Goal: Information Seeking & Learning: Learn about a topic

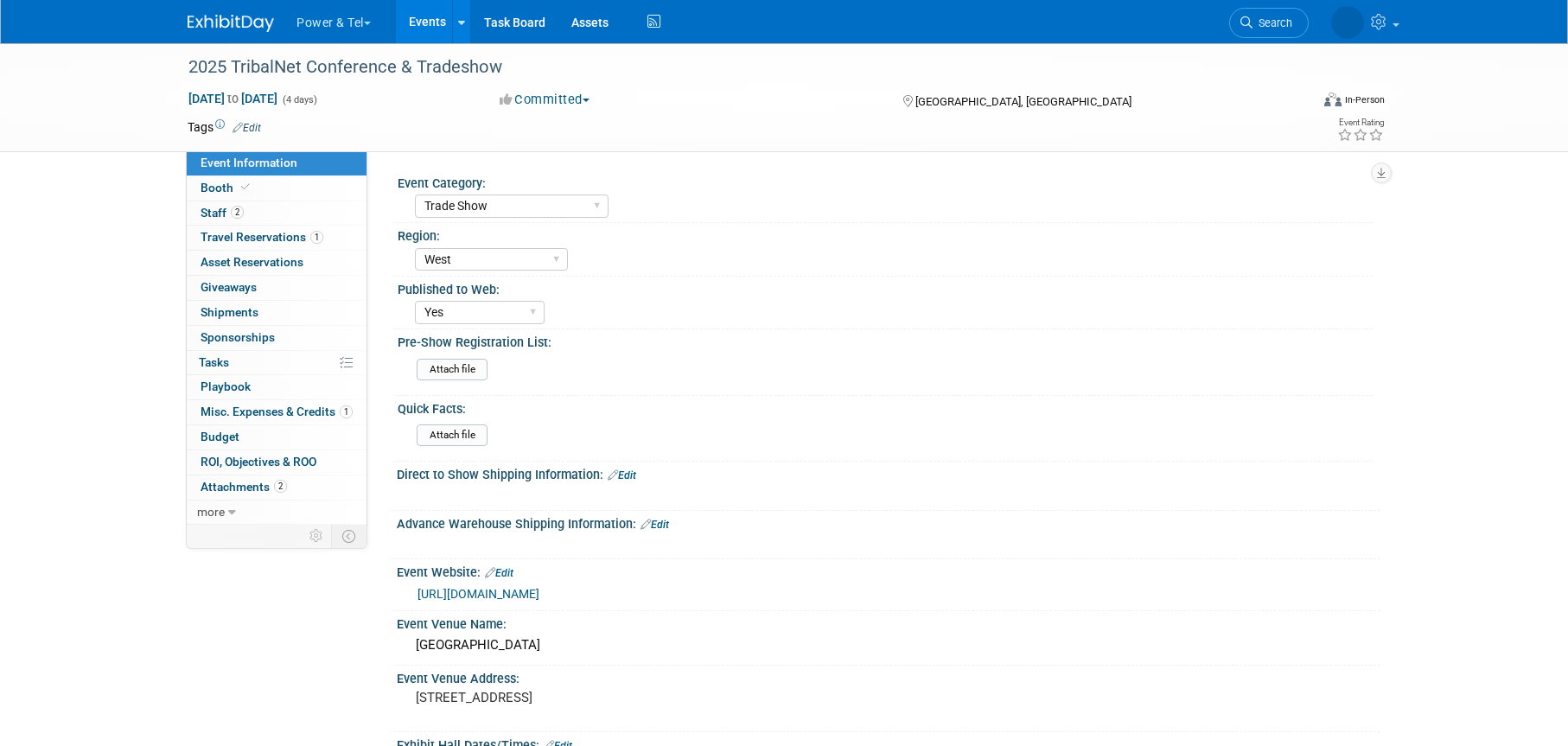
select select "Trade Show"
select select "West"
select select "Yes"
click at [225, 189] on span "Booth" at bounding box center [226, 187] width 52 height 14
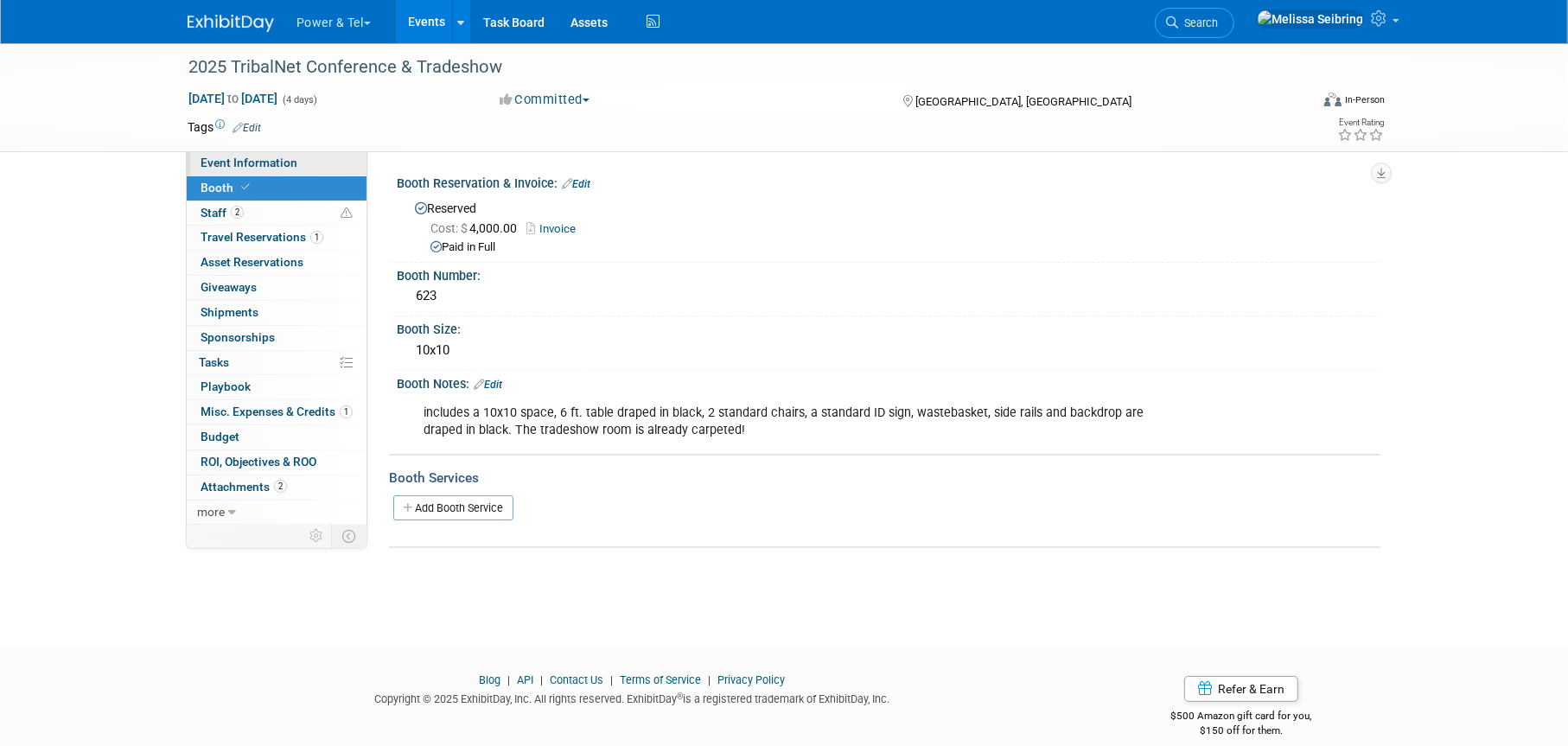
click at [255, 160] on span "Event Information" at bounding box center [249, 163] width 97 height 14
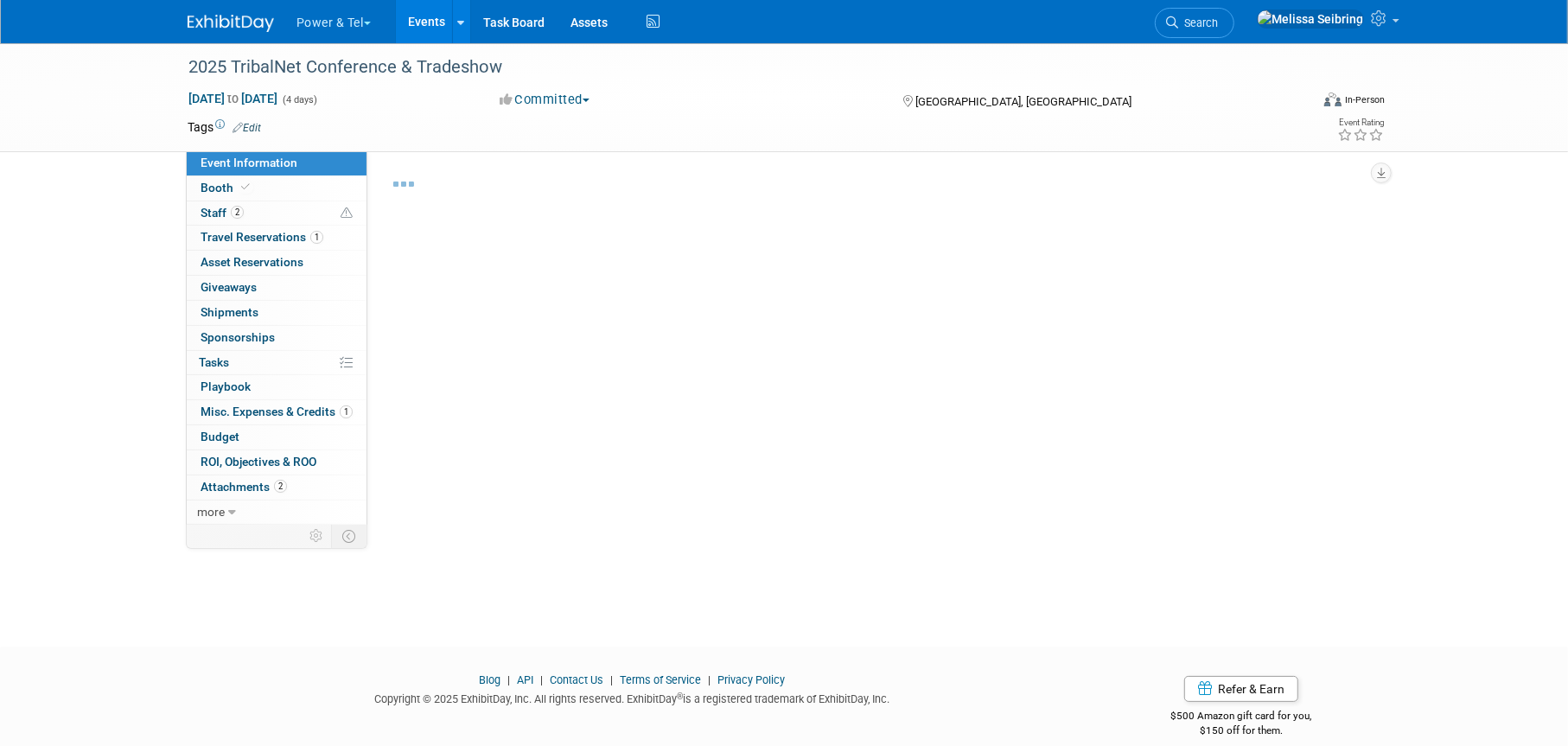
select select "Trade Show"
select select "West"
select select "Yes"
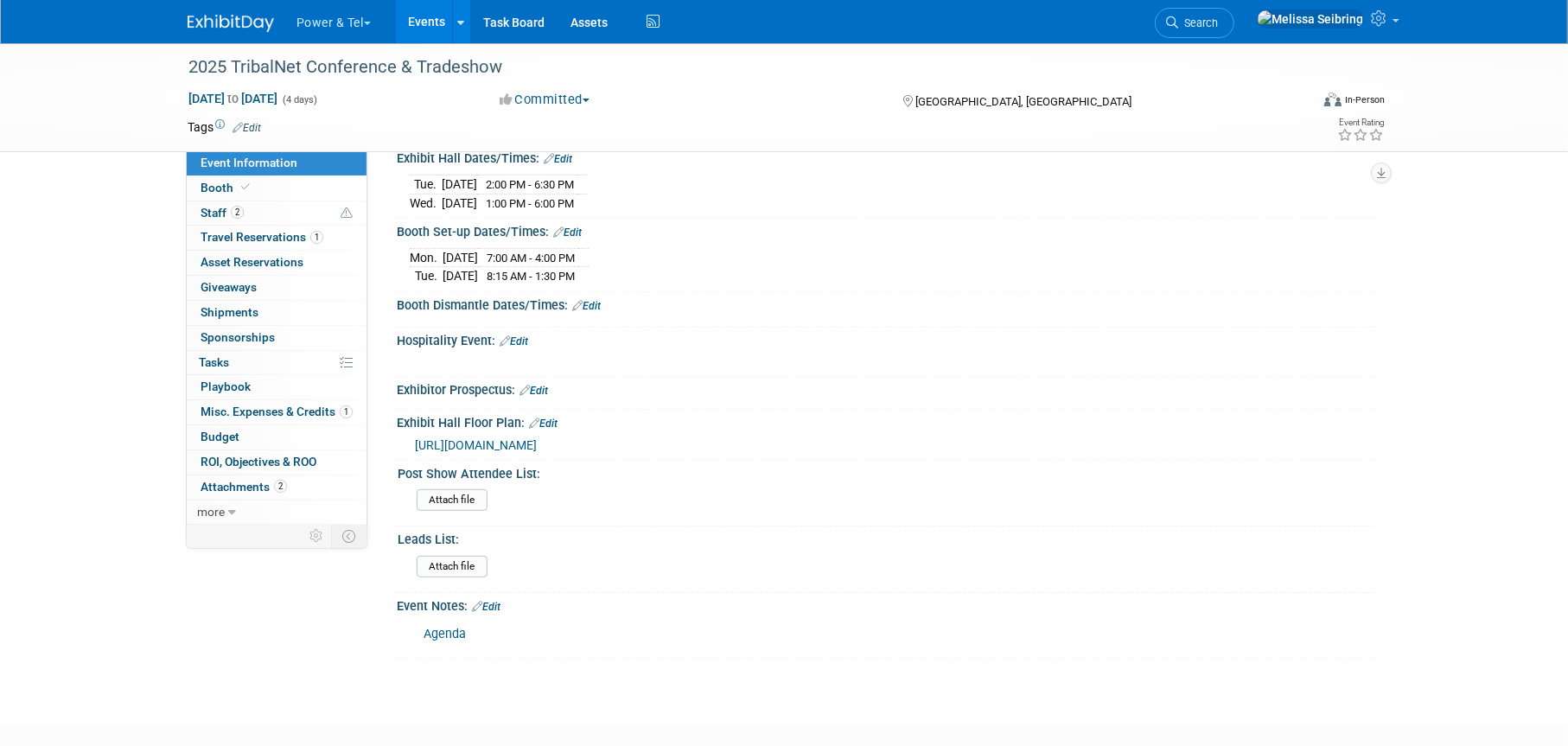
scroll to position [336, 0]
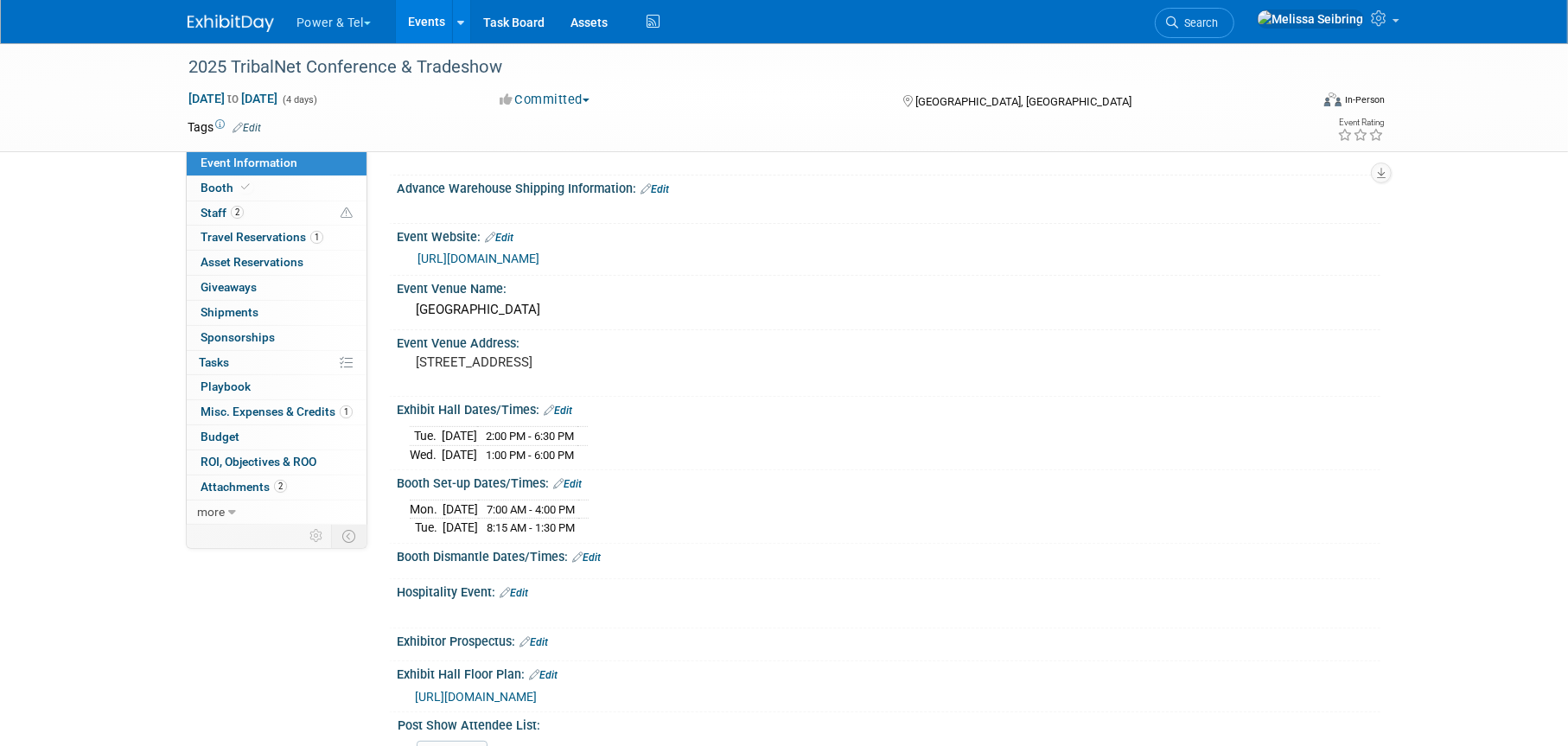
click at [694, 249] on div "[URL][DOMAIN_NAME]" at bounding box center [892, 259] width 950 height 20
click at [540, 259] on link "[URL][DOMAIN_NAME]" at bounding box center [479, 259] width 122 height 14
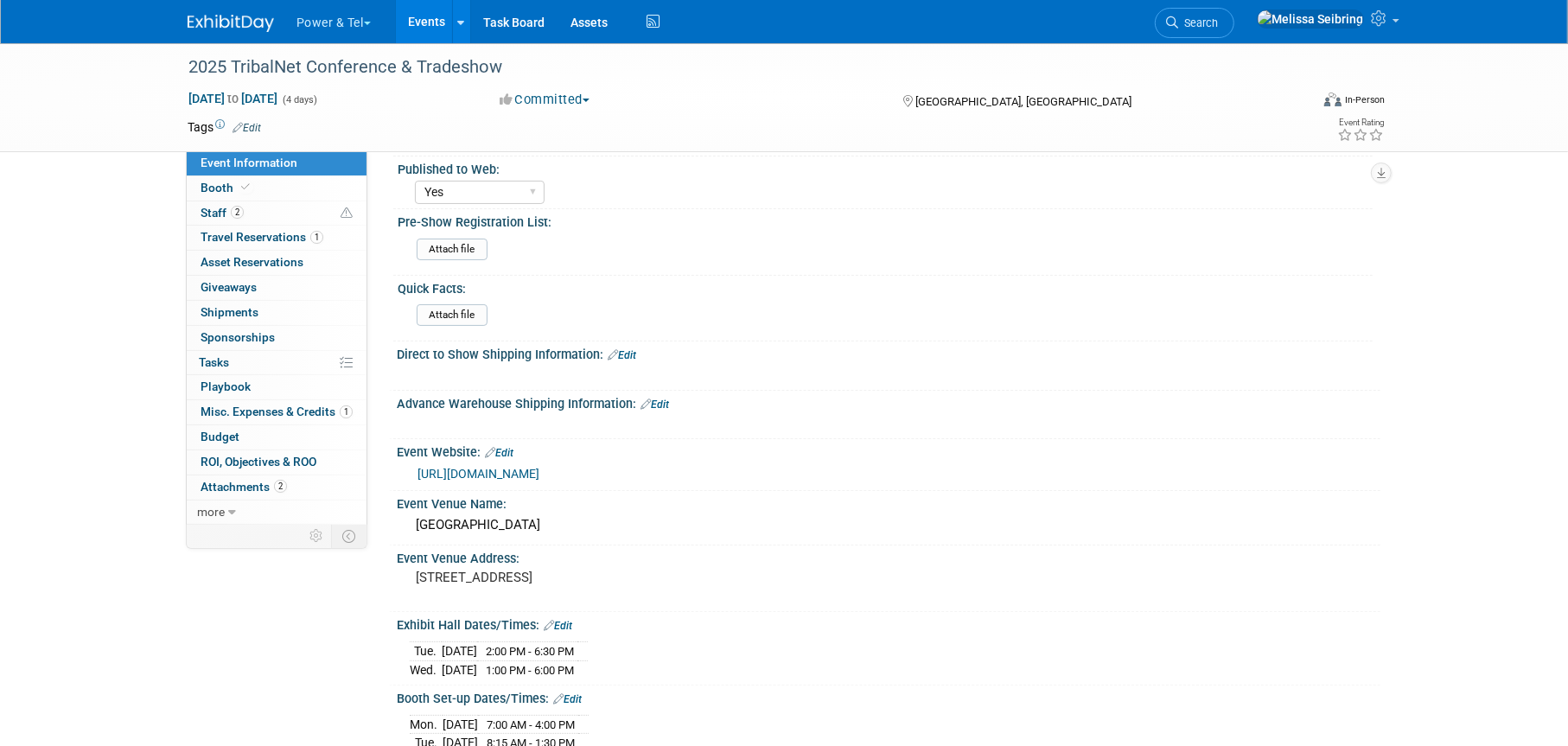
scroll to position [0, 0]
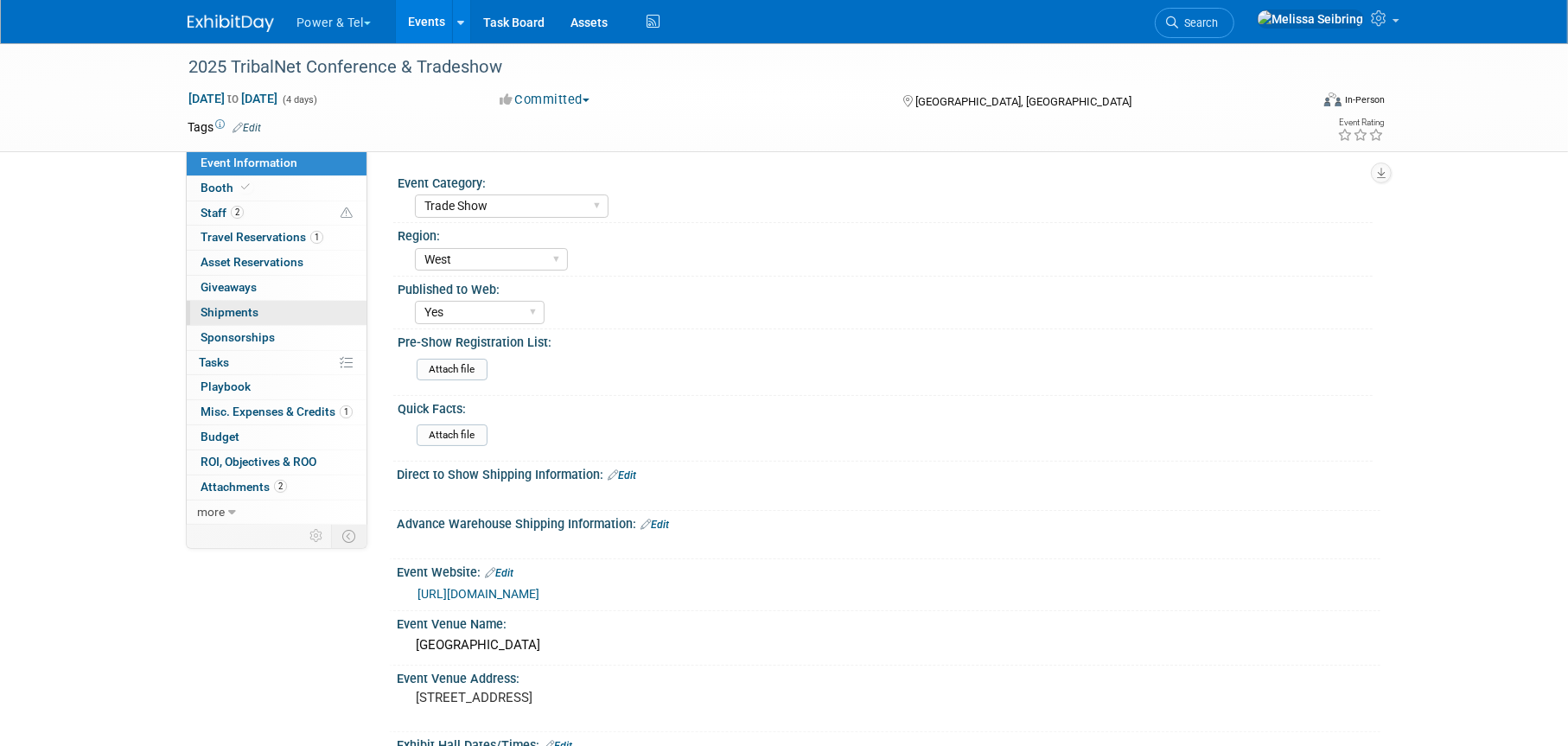
drag, startPoint x: 229, startPoint y: 312, endPoint x: 256, endPoint y: 317, distance: 27.5
click at [229, 312] on span "Shipments 0" at bounding box center [229, 312] width 58 height 14
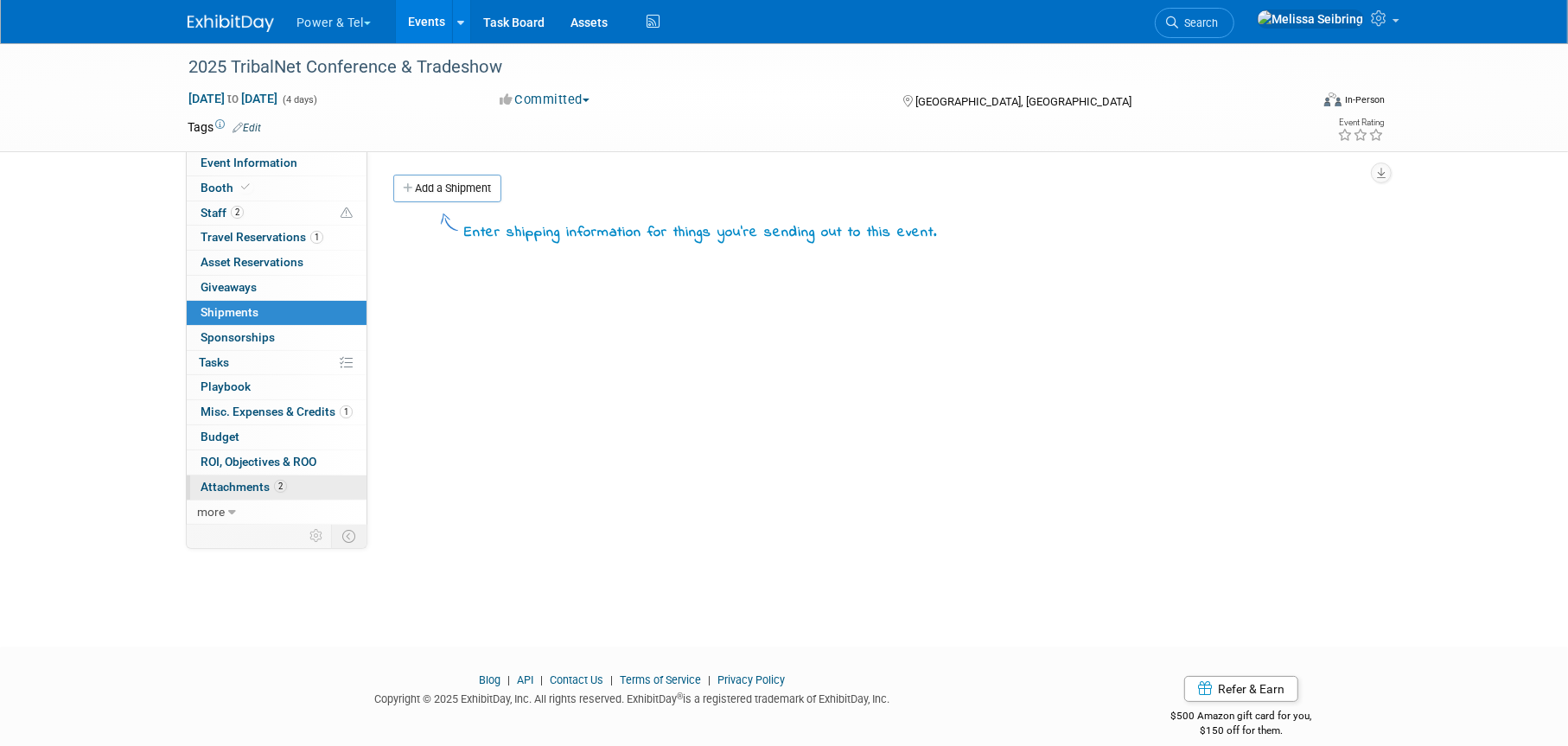
click at [240, 482] on span "Attachments 2" at bounding box center [244, 486] width 87 height 14
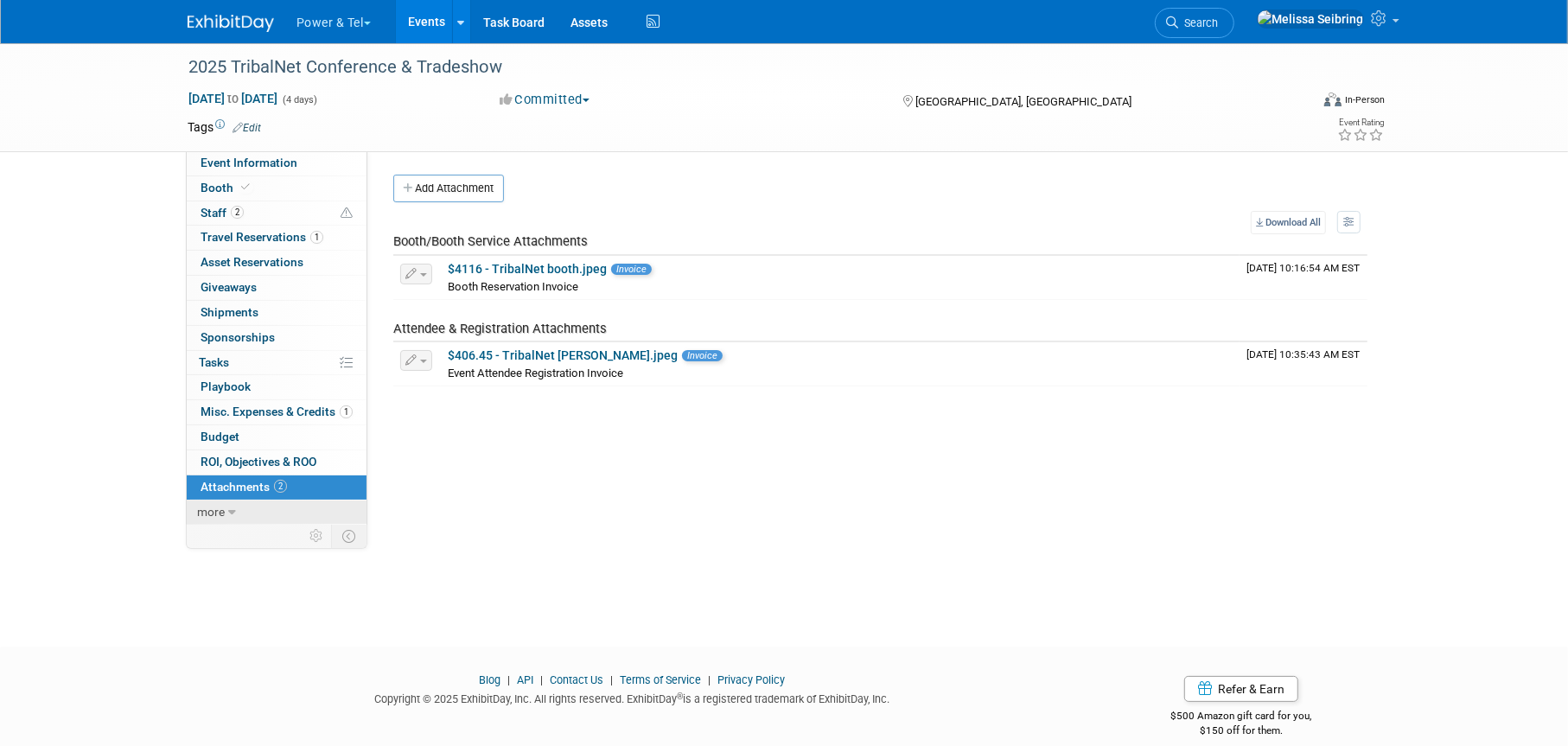
click at [226, 500] on link "more" at bounding box center [276, 512] width 180 height 25
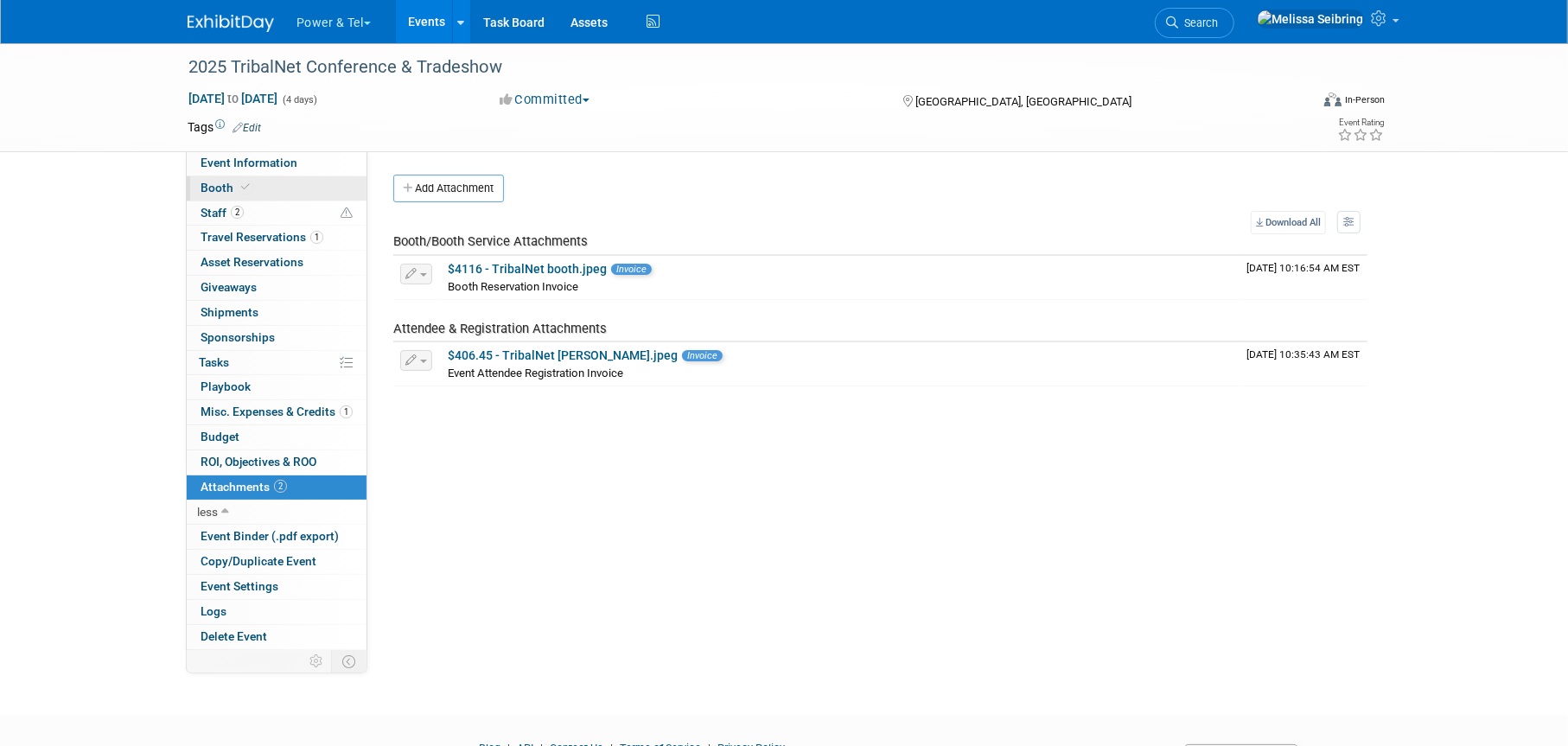
click at [220, 194] on span "Booth" at bounding box center [226, 187] width 52 height 14
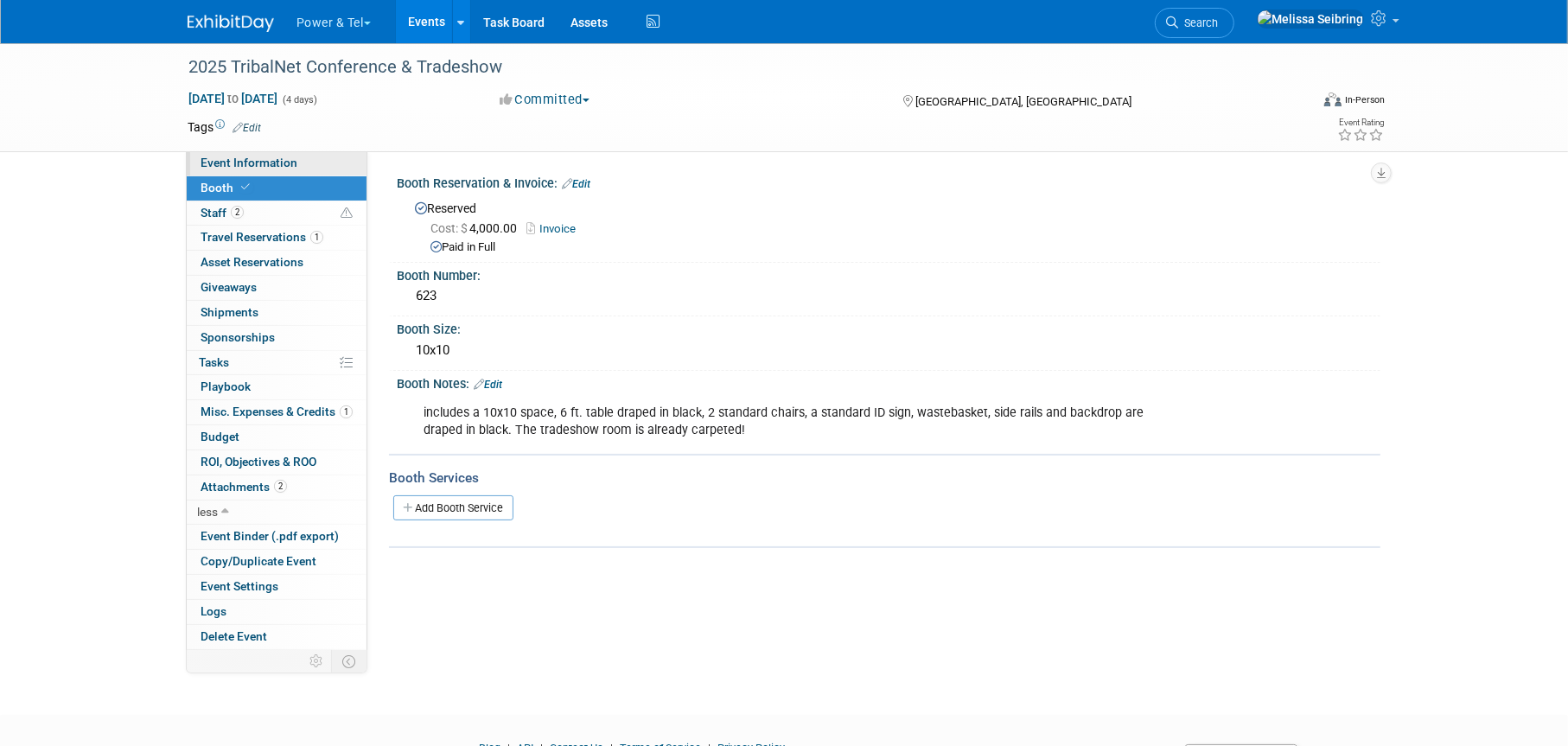
click at [265, 166] on span "Event Information" at bounding box center [249, 163] width 97 height 14
select select "Trade Show"
select select "West"
select select "Yes"
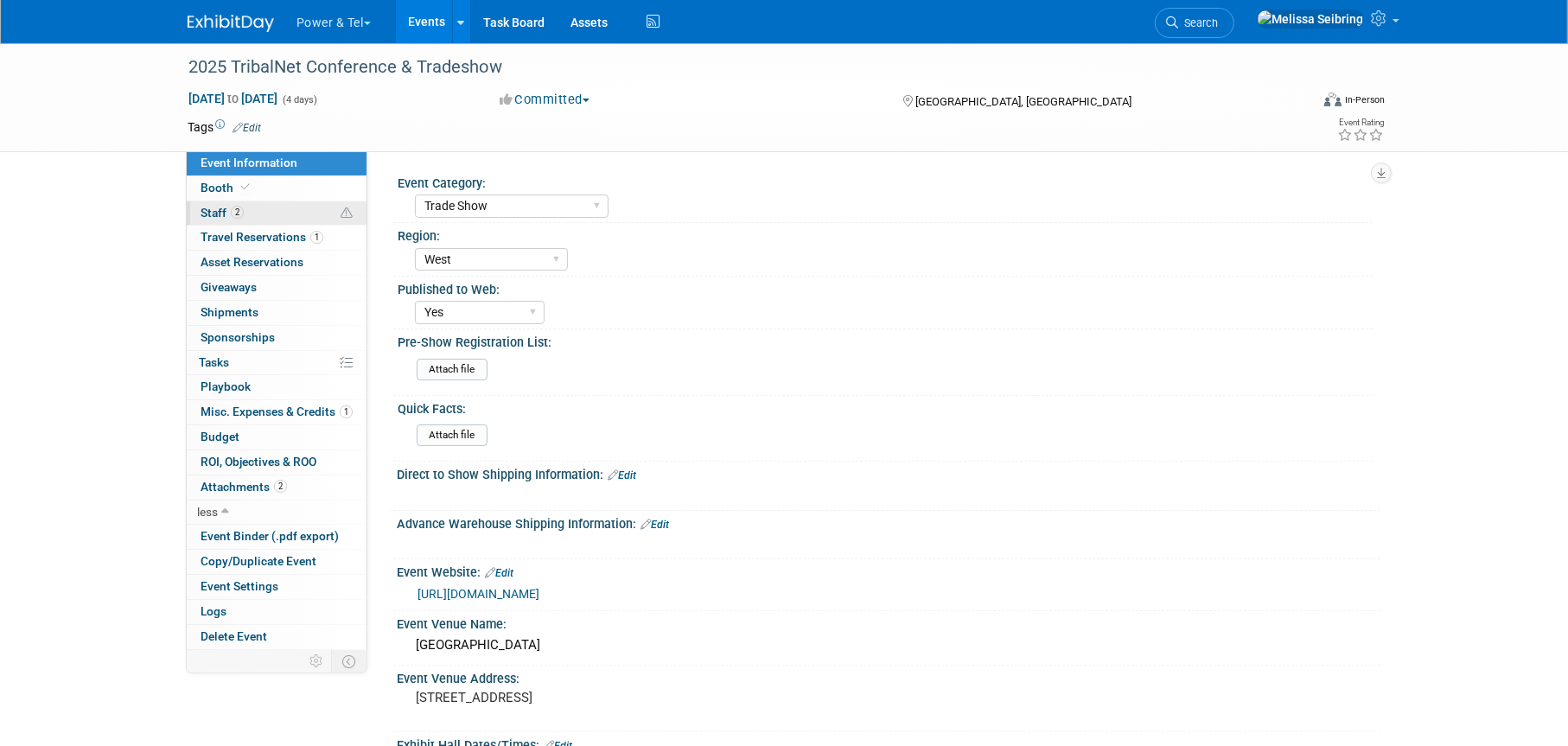
click at [201, 209] on span "Staff 2" at bounding box center [222, 213] width 43 height 14
